Goal: Task Accomplishment & Management: Use online tool/utility

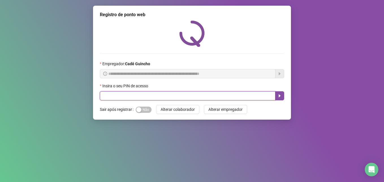
click at [156, 95] on input "text" at bounding box center [188, 95] width 176 height 9
type input "*****"
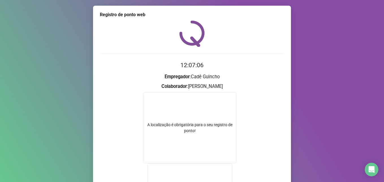
click at [139, 95] on form "A localização é obrigatória para o seu registro de ponto! A webcam é obrigatóri…" at bounding box center [192, 163] width 184 height 143
click at [15, 42] on div "Registro de ponto web 12:07:37 Empregador : Cadê Guincho Colaborador : ALISON M…" at bounding box center [192, 91] width 384 height 182
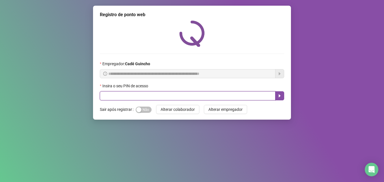
click at [204, 94] on input "text" at bounding box center [188, 95] width 176 height 9
type input "*****"
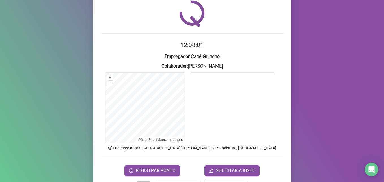
scroll to position [39, 0]
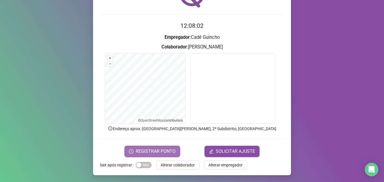
click at [174, 152] on button "REGISTRAR PONTO" at bounding box center [152, 150] width 56 height 11
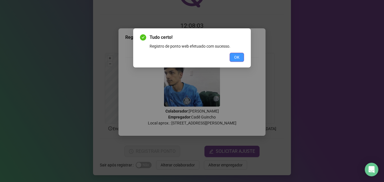
click at [234, 56] on button "OK" at bounding box center [237, 57] width 14 height 9
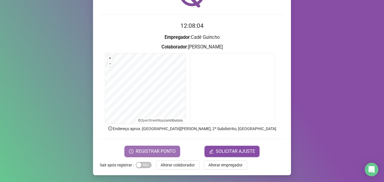
click at [156, 150] on span "REGISTRAR PONTO" at bounding box center [156, 151] width 40 height 7
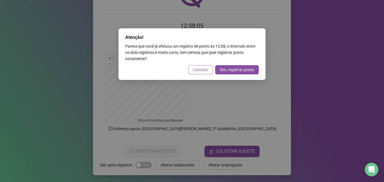
click at [205, 72] on span "Cancelar" at bounding box center [201, 69] width 16 height 6
